Goal: Go to known website: Access a specific website the user already knows

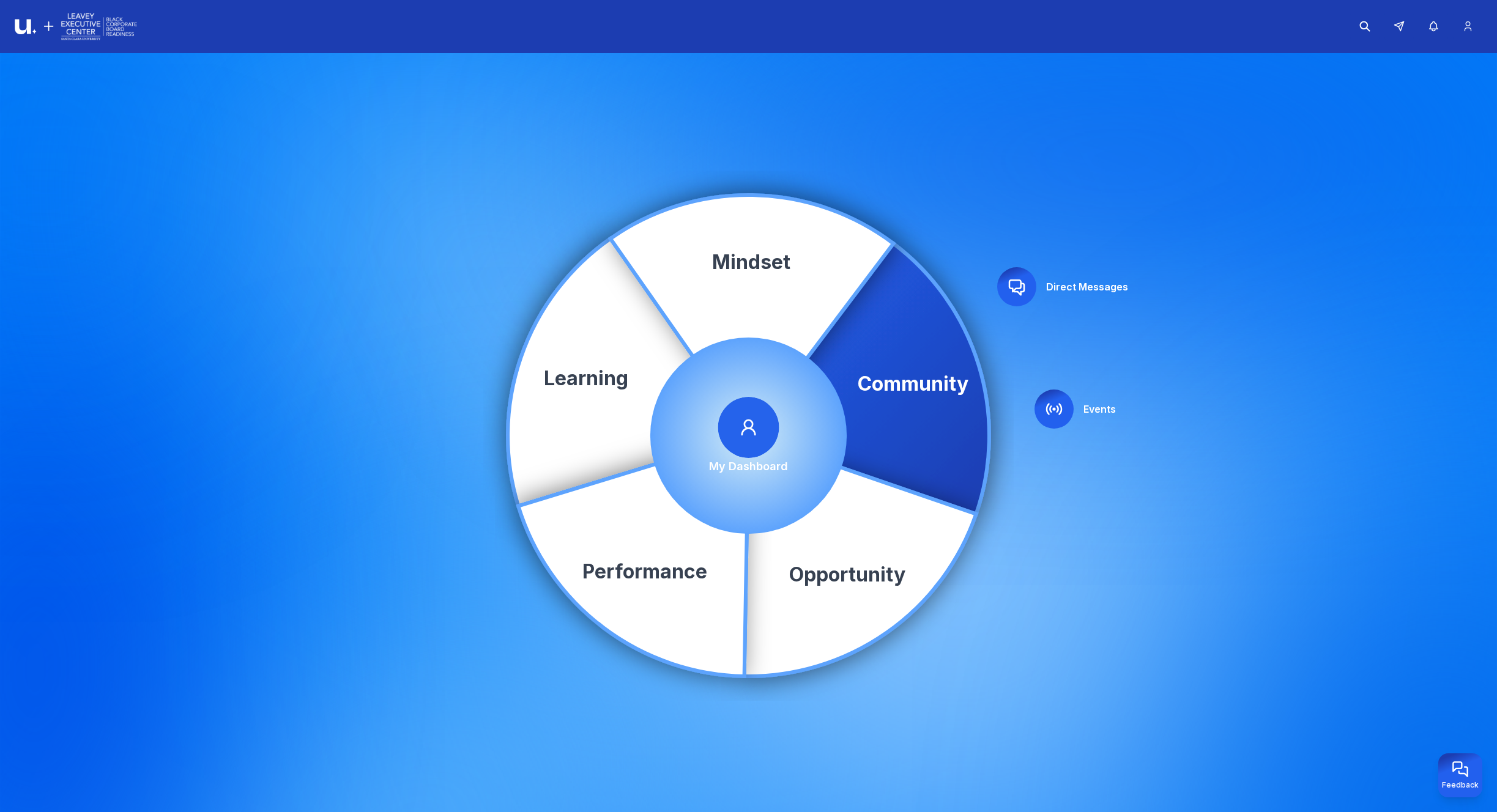
click at [908, 318] on icon at bounding box center [869, 379] width 241 height 270
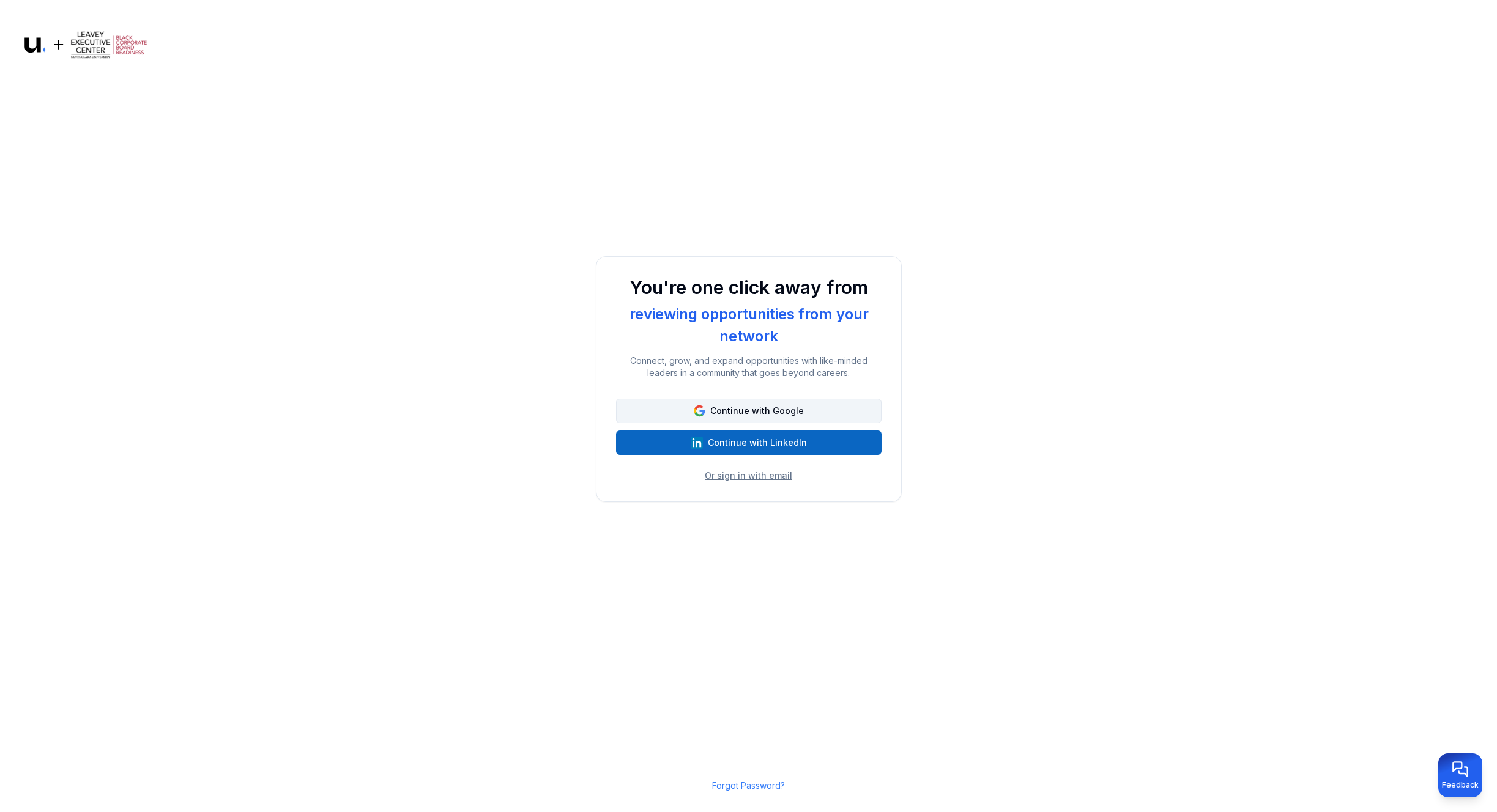
click at [755, 409] on button "Continue with Google" at bounding box center [748, 411] width 265 height 25
